Goal: Find specific page/section: Find specific page/section

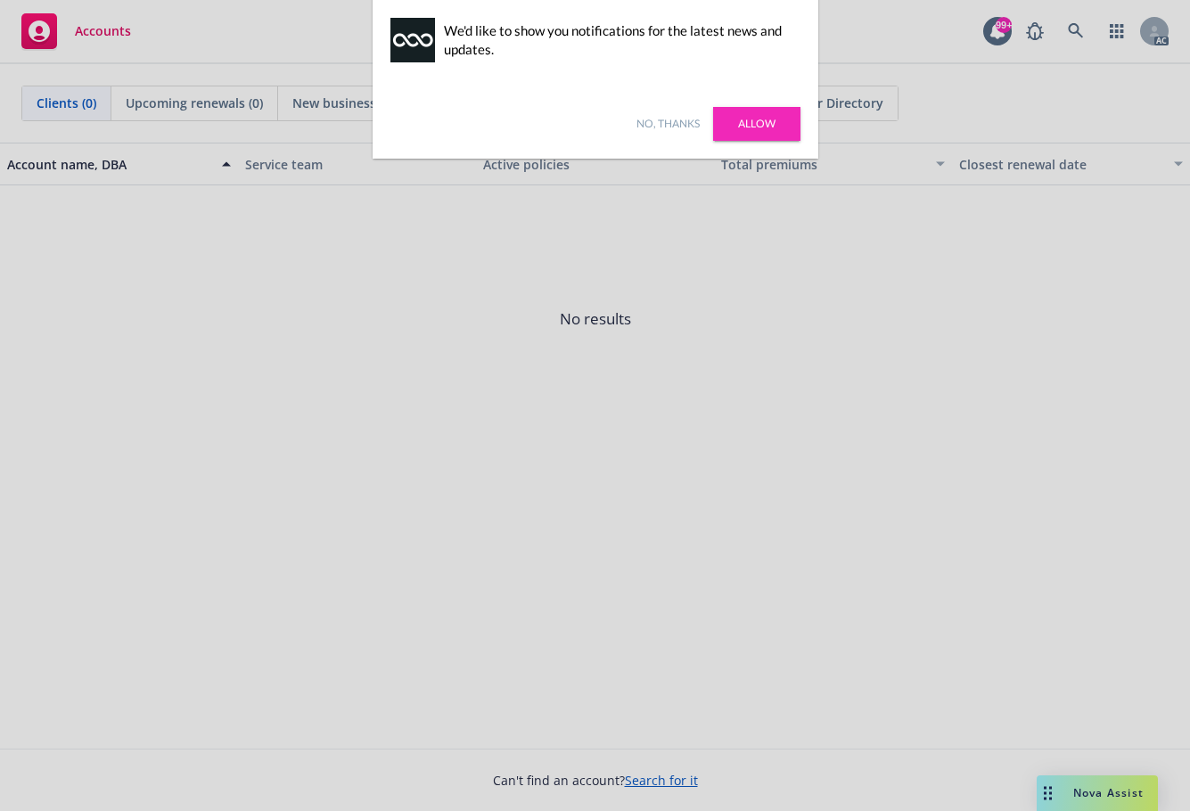
click at [742, 119] on link "Allow" at bounding box center [756, 124] width 87 height 34
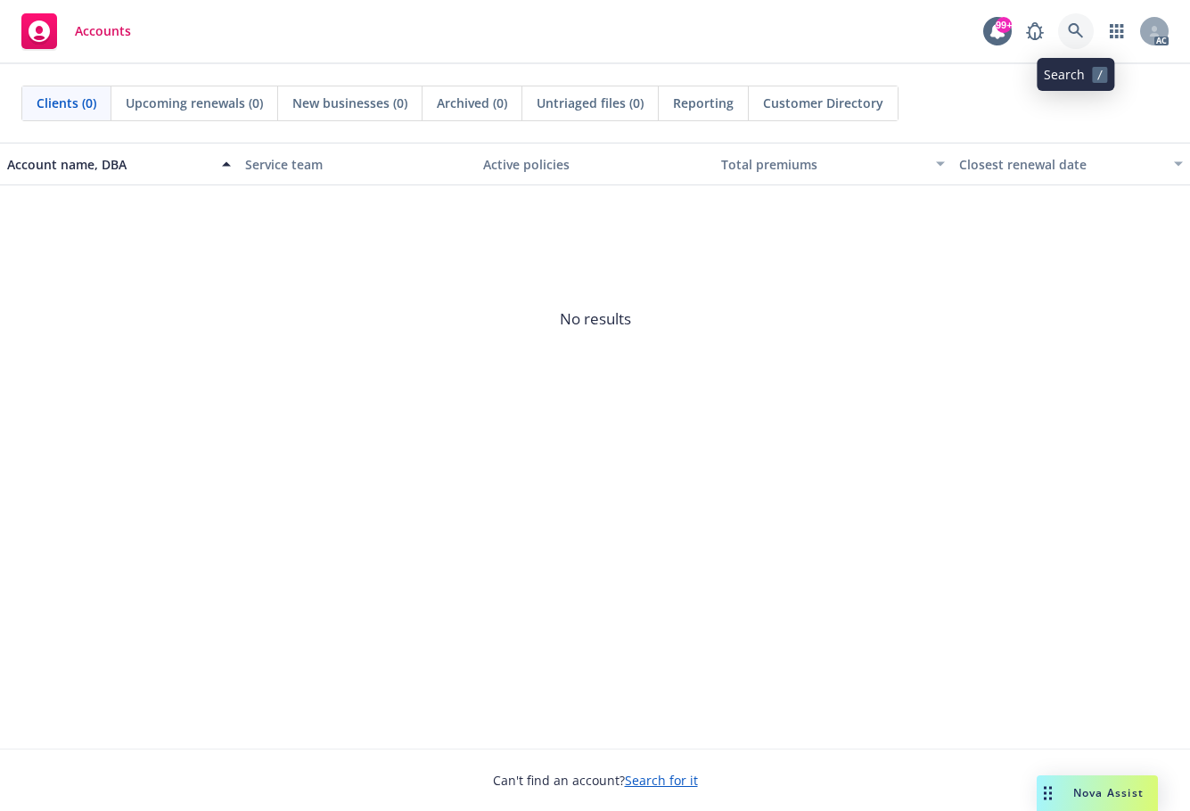
click at [1063, 33] on link at bounding box center [1076, 31] width 36 height 36
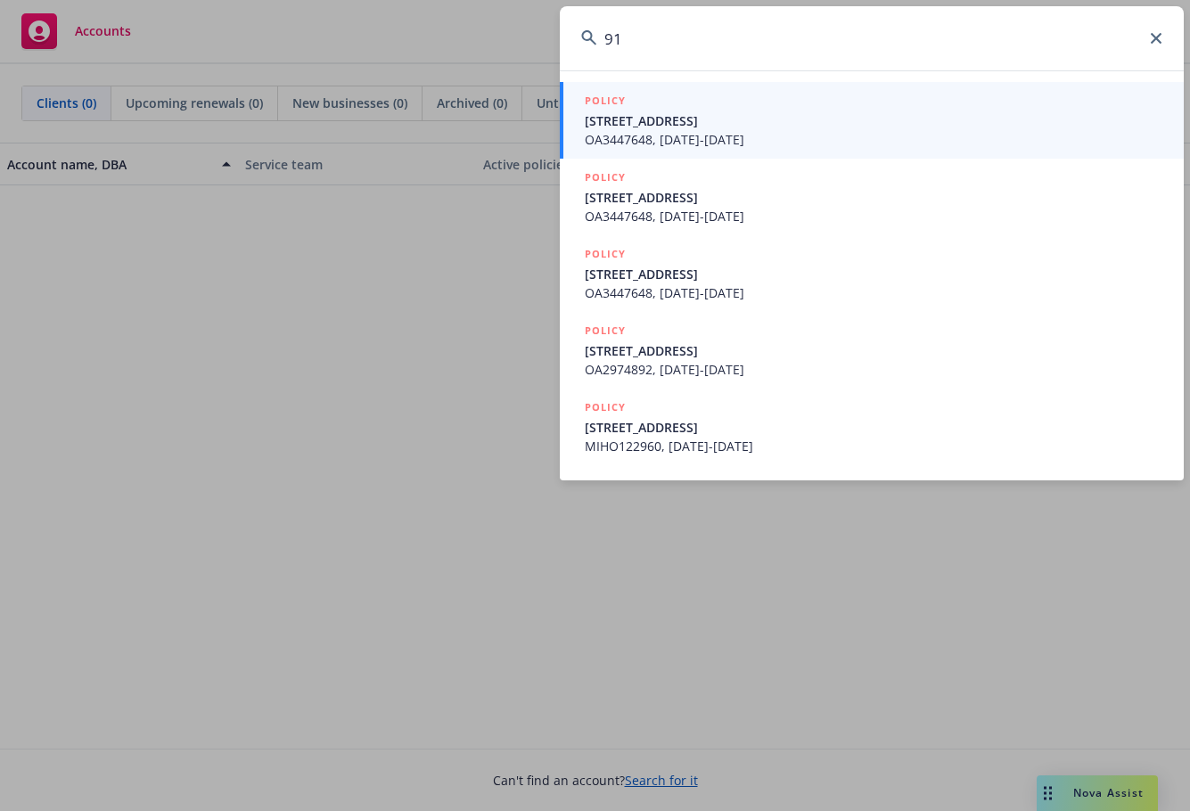
type input "9"
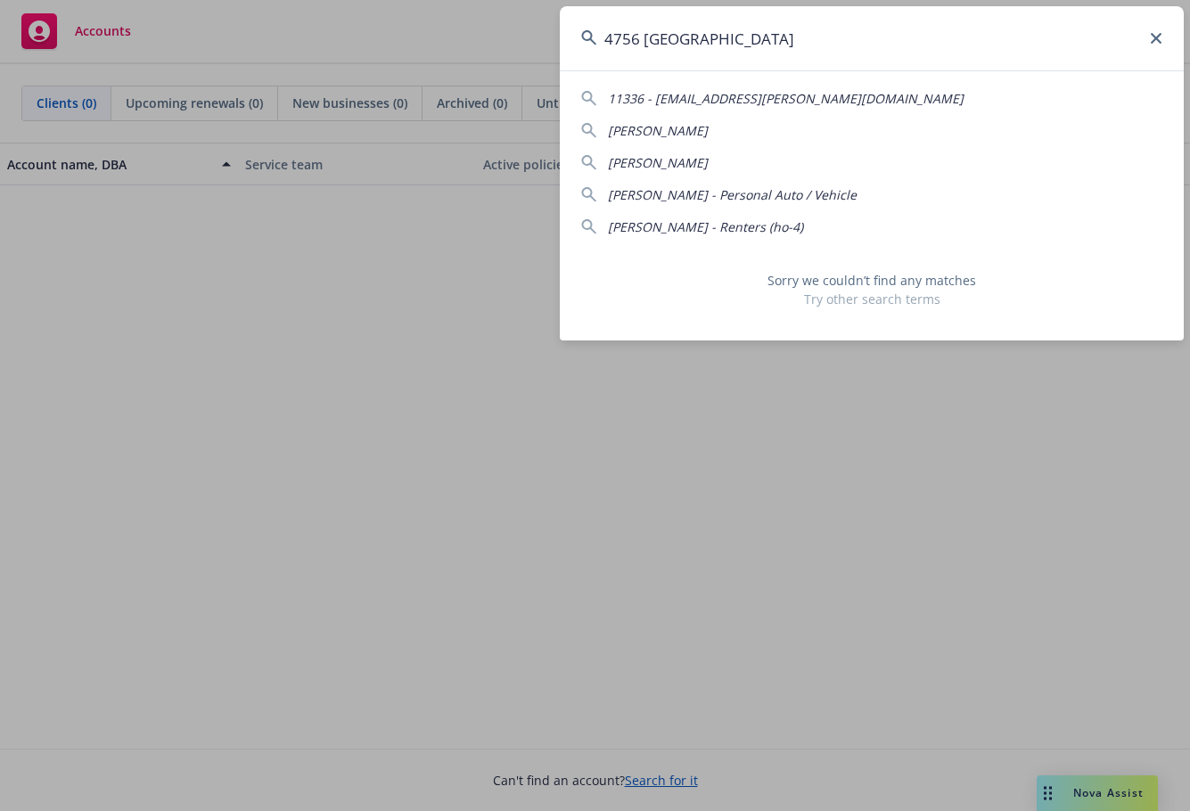
type input "4756 [GEOGRAPHIC_DATA]"
